Goal: Information Seeking & Learning: Learn about a topic

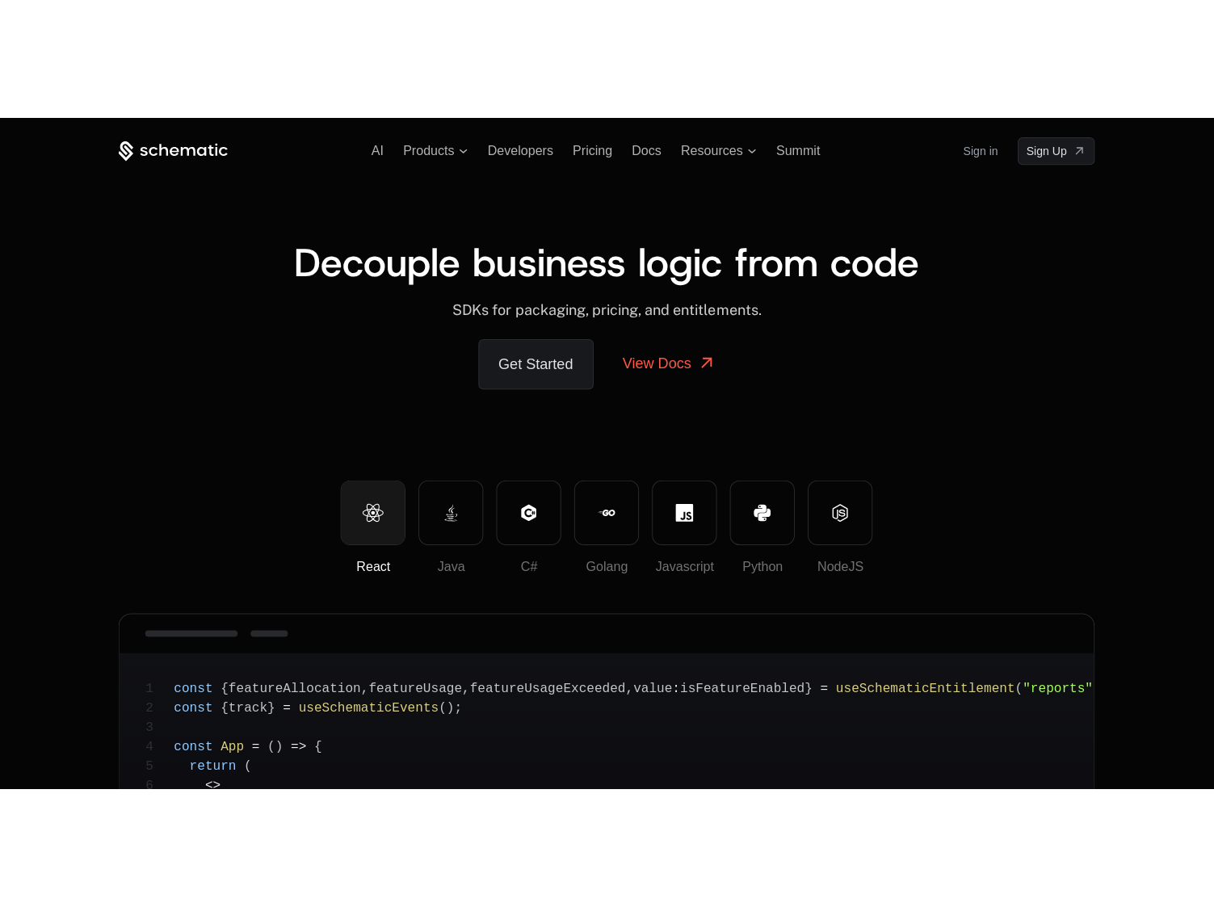
scroll to position [249, 0]
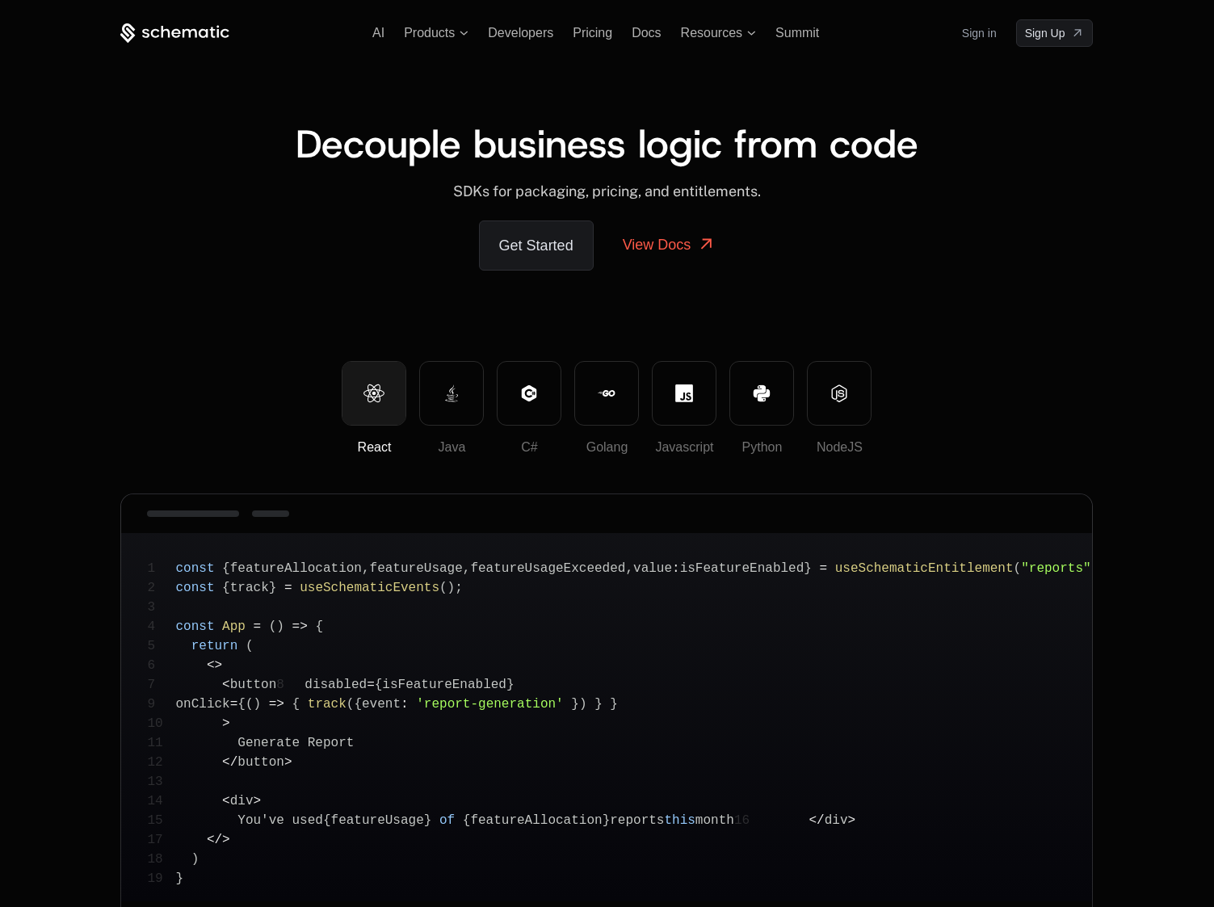
scroll to position [249, 0]
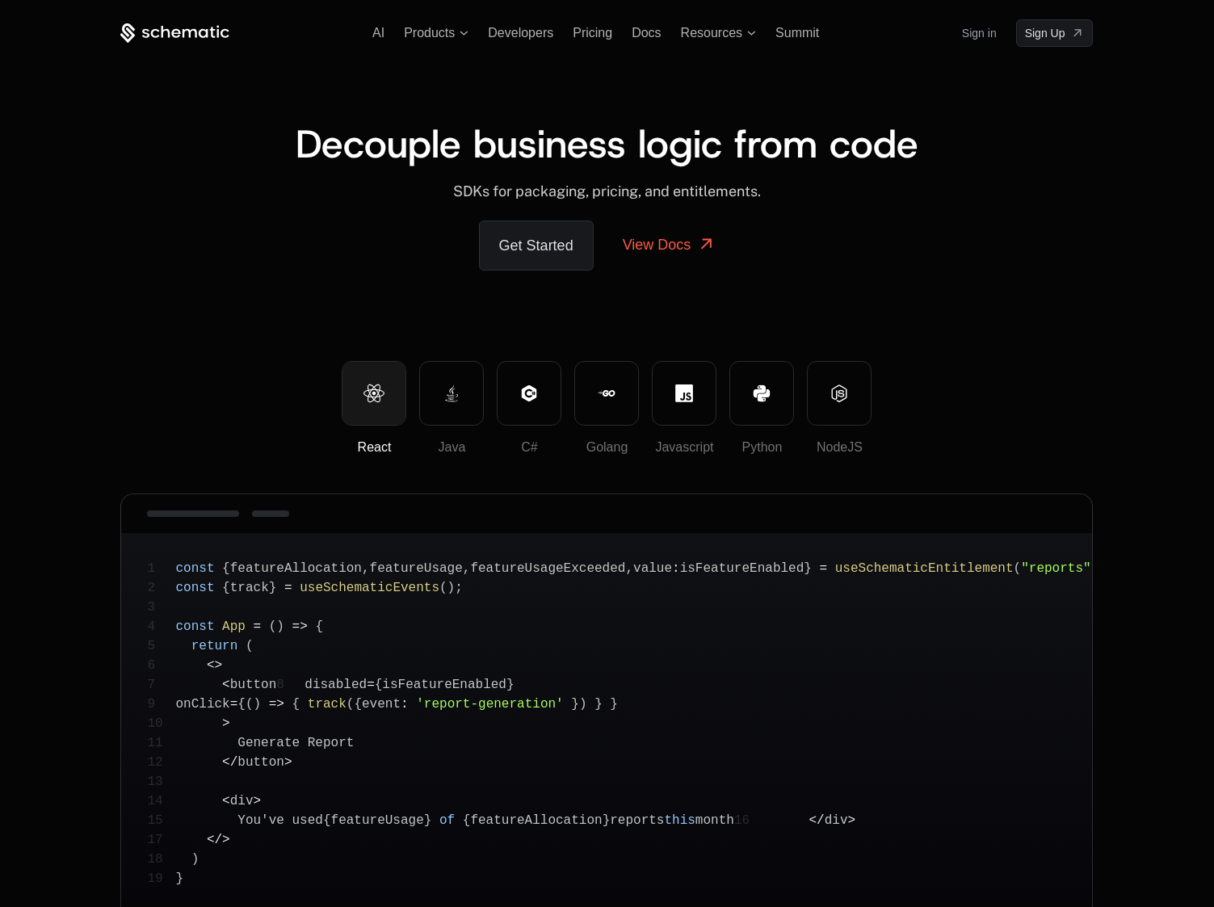
scroll to position [249, 0]
